Goal: Transaction & Acquisition: Purchase product/service

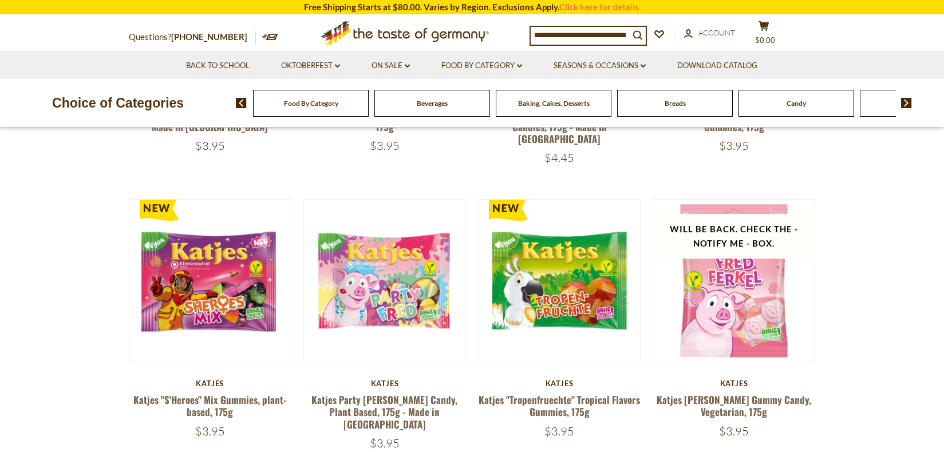
scroll to position [305, 0]
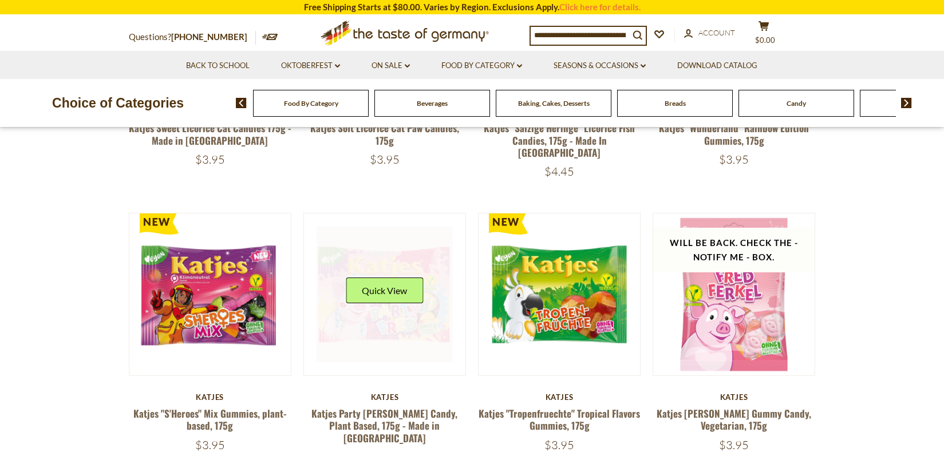
click at [411, 337] on link at bounding box center [385, 295] width 136 height 136
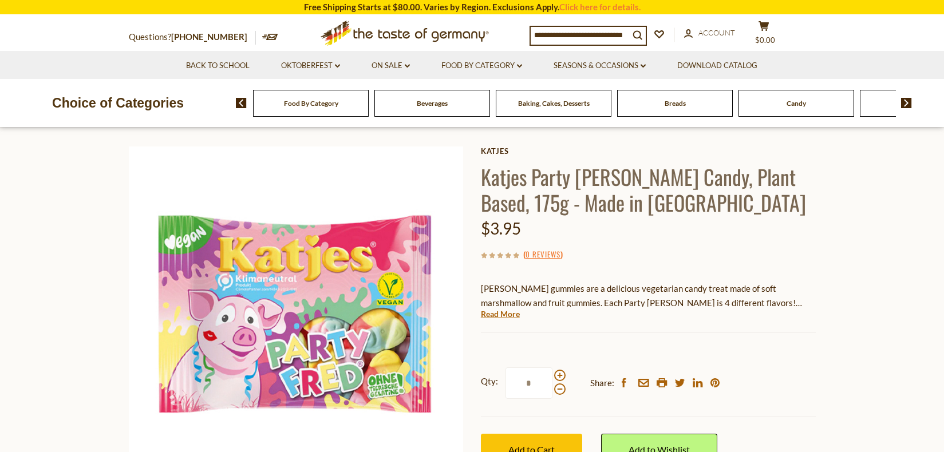
scroll to position [72, 0]
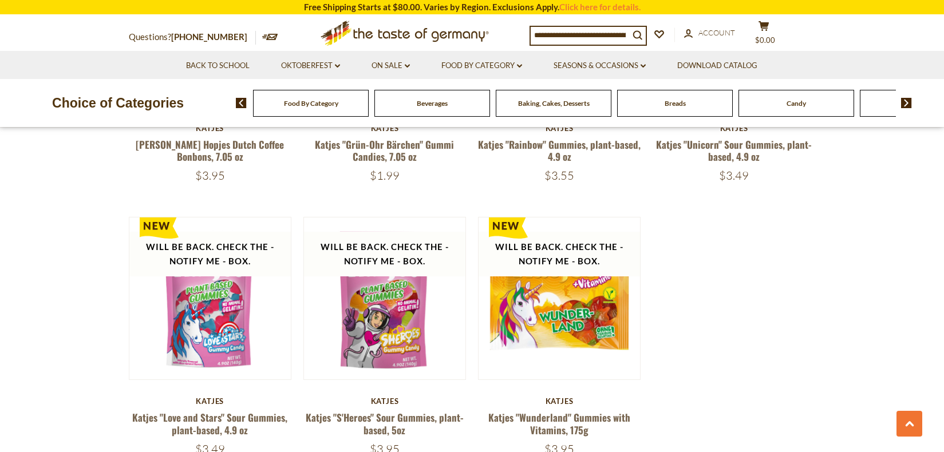
scroll to position [858, 0]
